Goal: Task Accomplishment & Management: Use online tool/utility

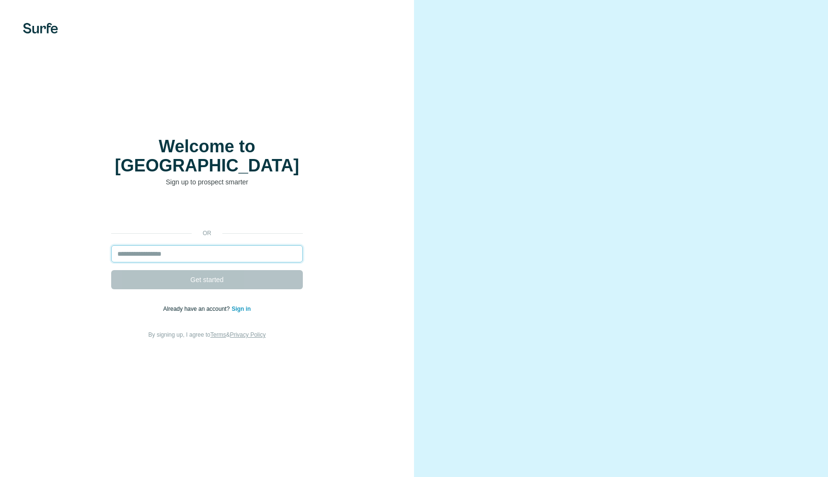
click at [224, 245] on input "email" at bounding box center [207, 253] width 192 height 17
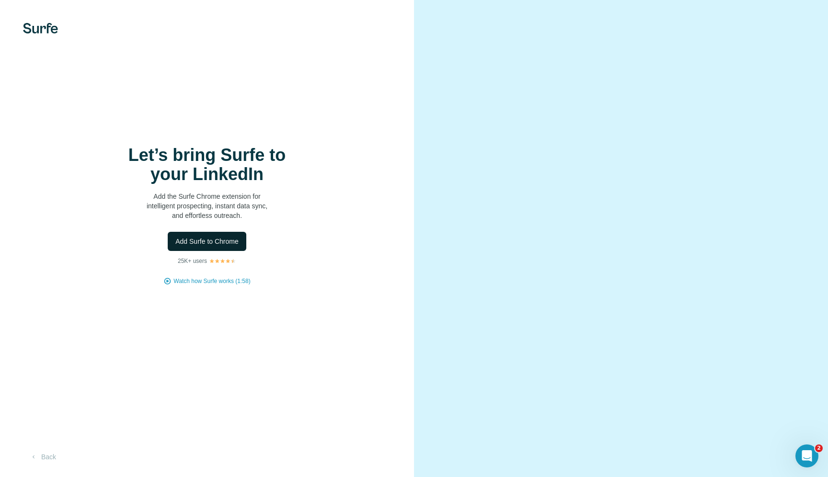
click at [213, 243] on span "Add Surfe to Chrome" at bounding box center [206, 242] width 63 height 10
click at [181, 298] on div "Let’s bring Surfe to your LinkedIn Add the Surfe Chrome extension for intellige…" at bounding box center [207, 238] width 414 height 477
click at [439, 117] on div at bounding box center [621, 238] width 414 height 477
click at [51, 31] on img at bounding box center [40, 28] width 35 height 11
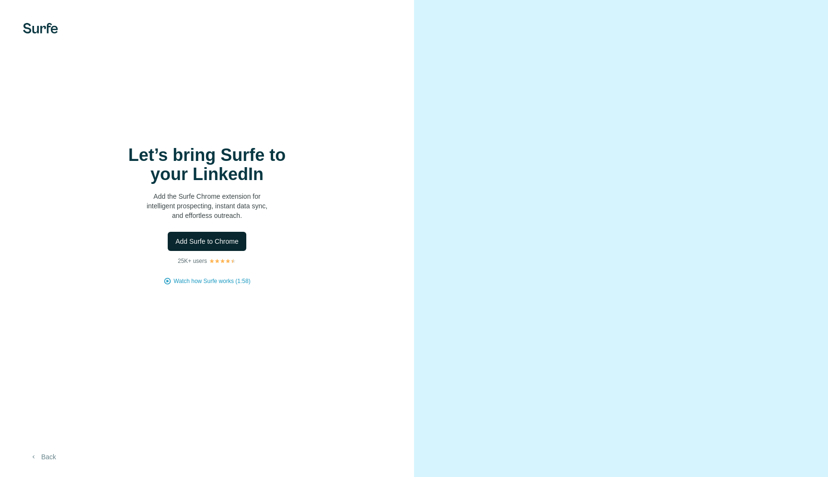
click at [55, 455] on button "Back" at bounding box center [43, 457] width 40 height 17
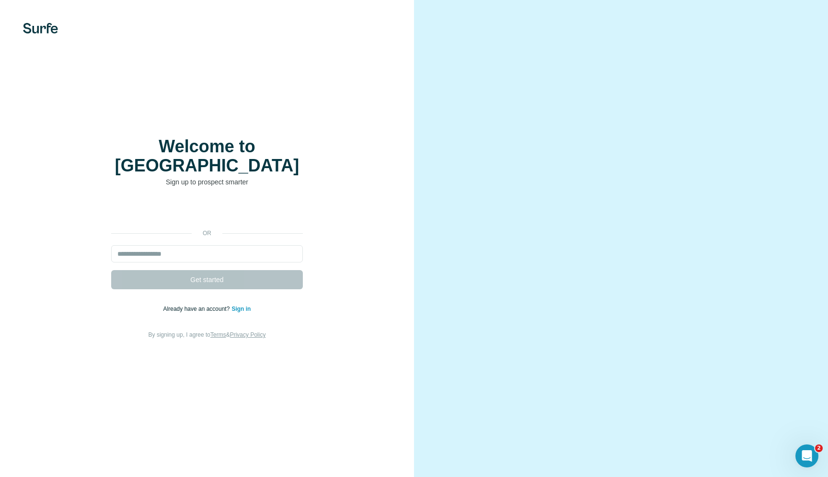
click at [241, 306] on link "Sign in" at bounding box center [240, 309] width 19 height 7
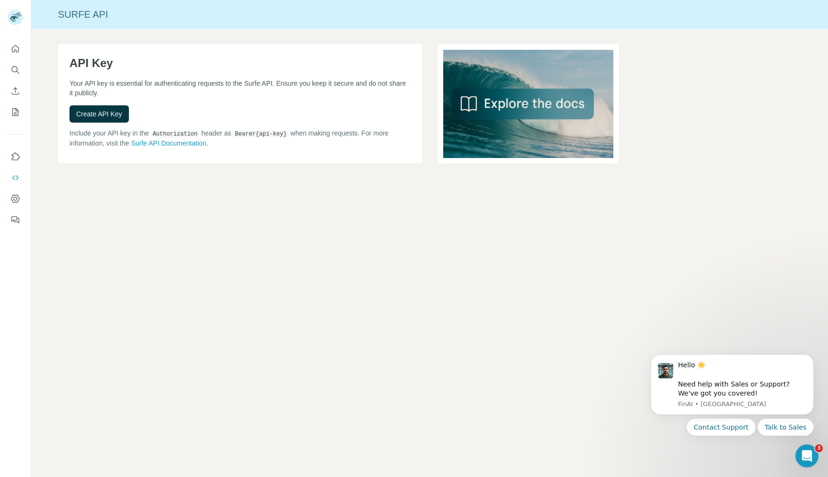
click at [127, 224] on div "Surfe API API Key Your API key is essential for authenticating requests to the …" at bounding box center [429, 238] width 797 height 477
click at [107, 111] on span "Create API Key" at bounding box center [99, 114] width 46 height 10
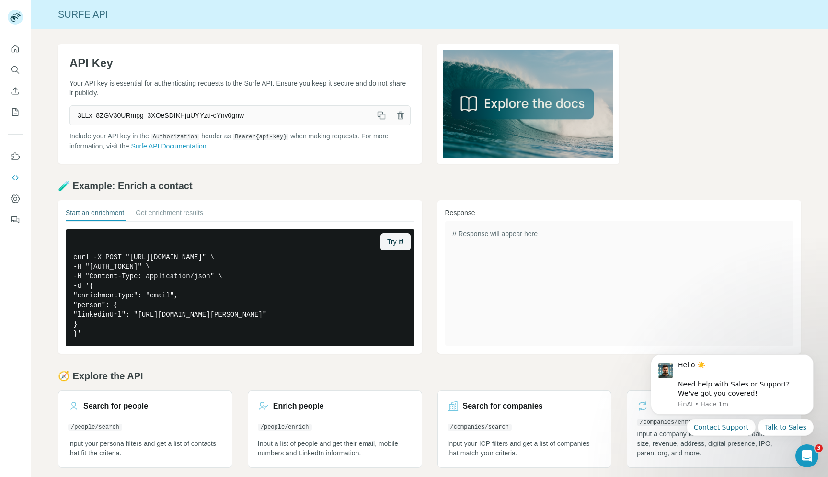
click at [378, 117] on icon "button" at bounding box center [382, 116] width 10 height 10
click at [173, 209] on button "Get enrichment results" at bounding box center [170, 214] width 68 height 13
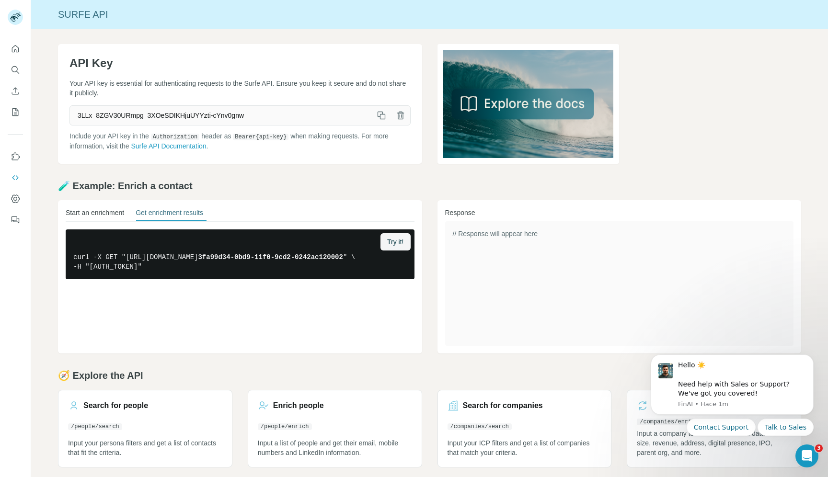
click at [118, 213] on button "Start an enrichment" at bounding box center [95, 214] width 58 height 13
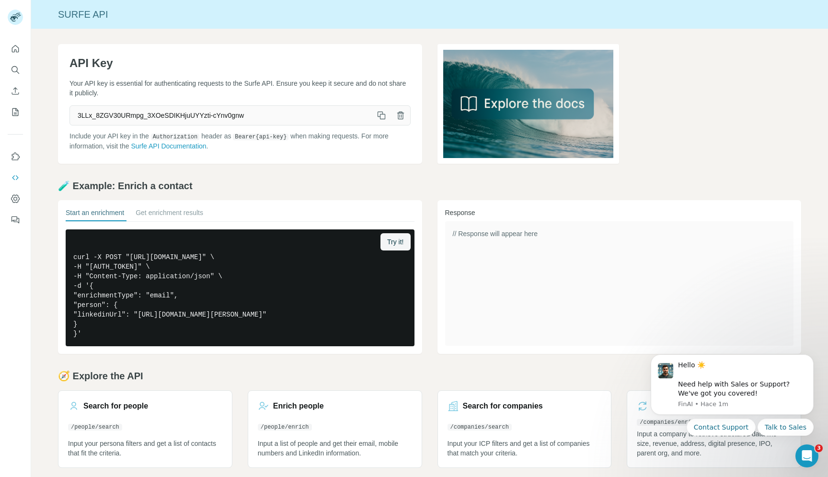
scroll to position [6, 0]
